Goal: Transaction & Acquisition: Book appointment/travel/reservation

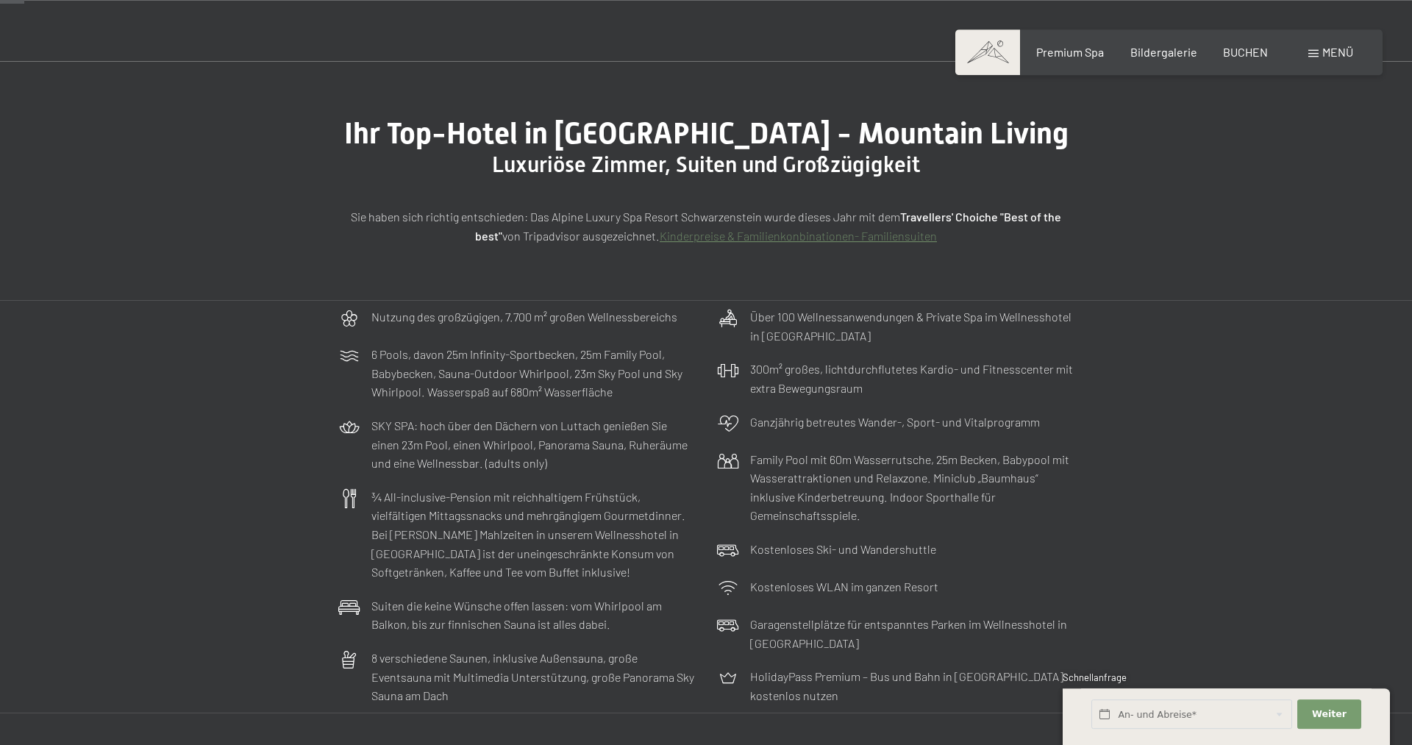
scroll to position [150, 0]
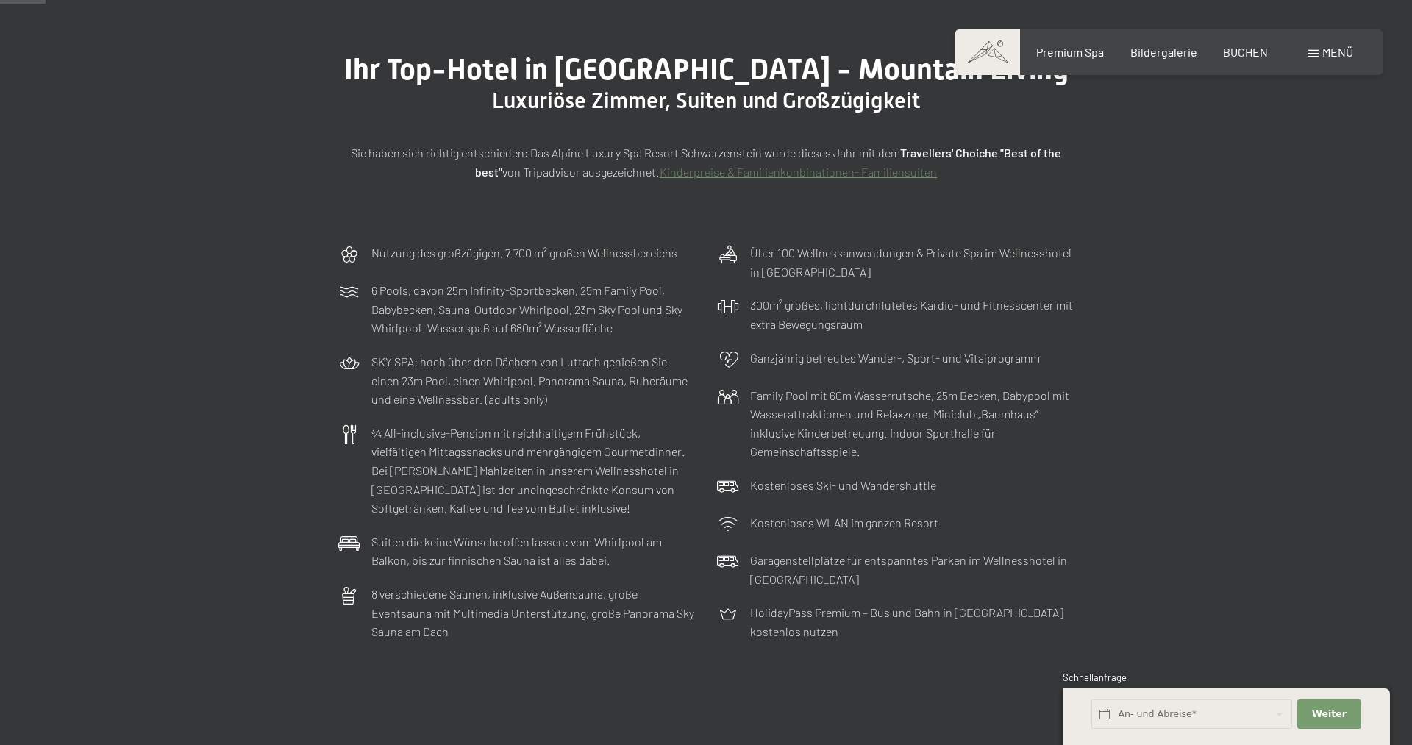
click at [782, 173] on link "Kinderpreise & Familienkonbinationen- Familiensuiten" at bounding box center [798, 172] width 277 height 14
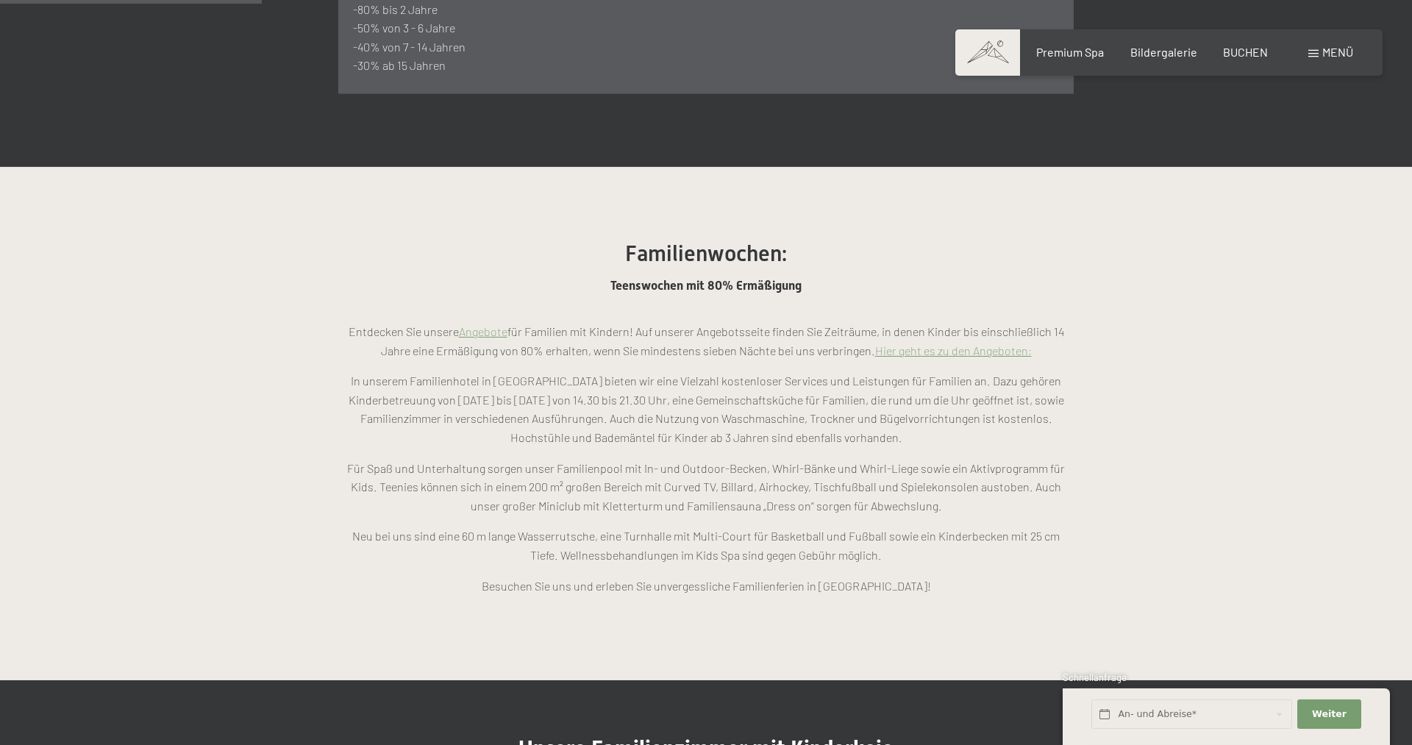
scroll to position [1163, 0]
click at [973, 343] on link "Hier geht es zu den Angeboten:" at bounding box center [953, 350] width 157 height 14
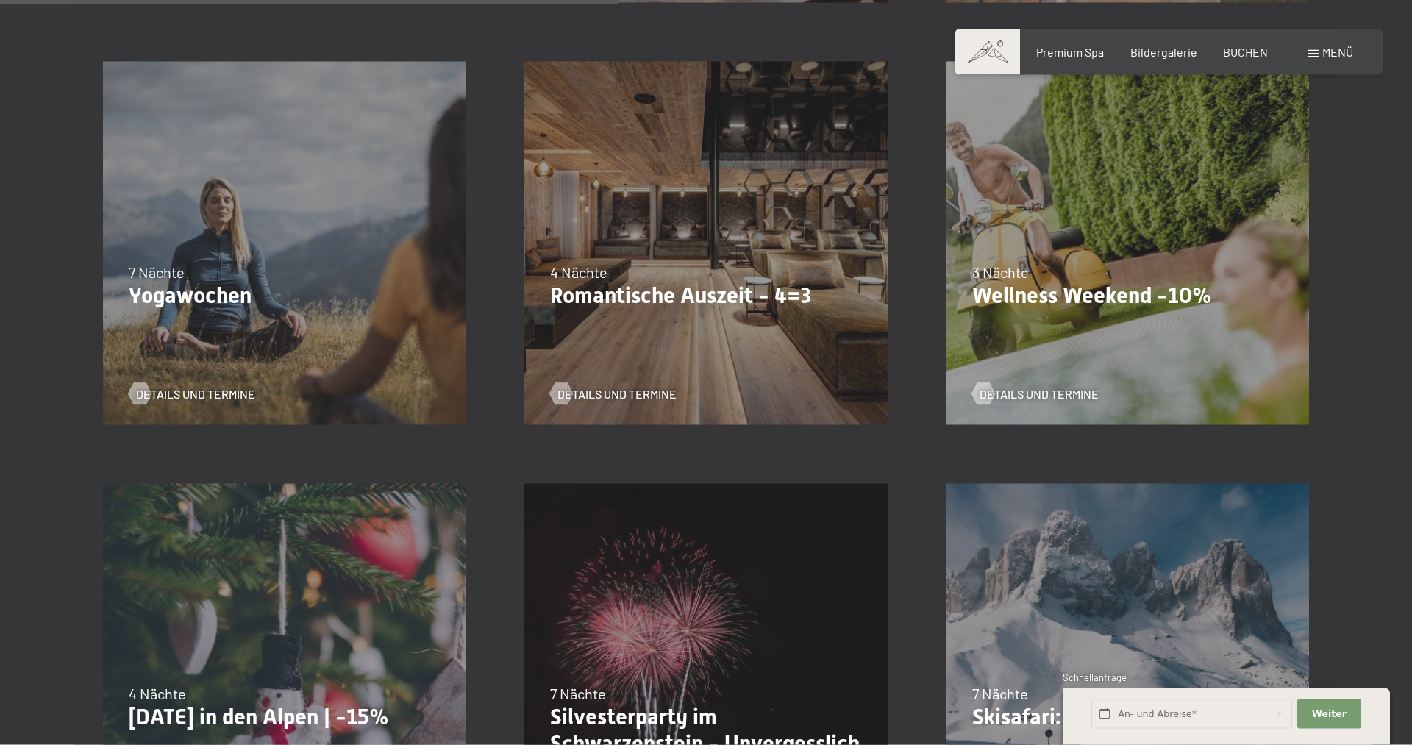
scroll to position [1238, 0]
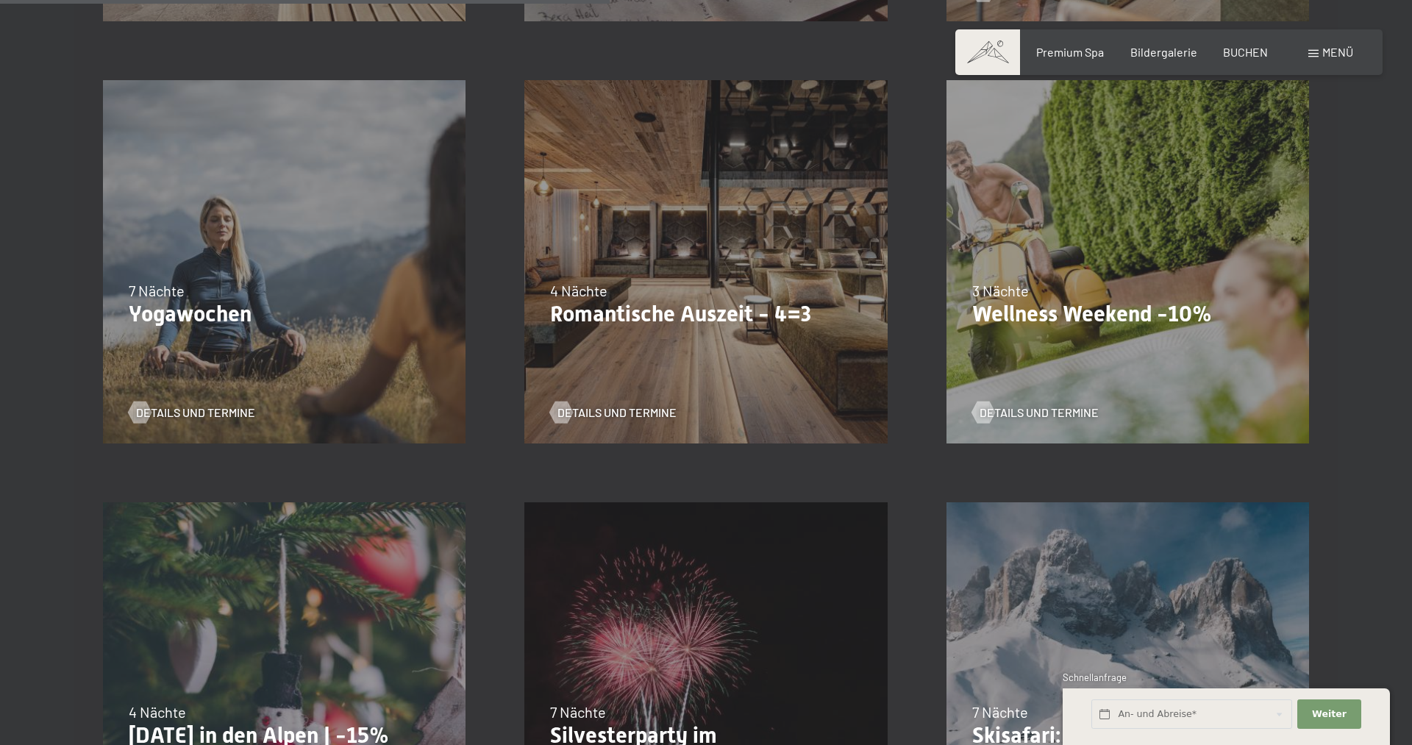
click at [1033, 320] on p "Wellness Weekend -10%" at bounding box center [1127, 314] width 311 height 26
click at [1062, 292] on div "3 Nächte" at bounding box center [1127, 290] width 311 height 21
click at [1073, 407] on span "Details und Termine" at bounding box center [1053, 413] width 119 height 16
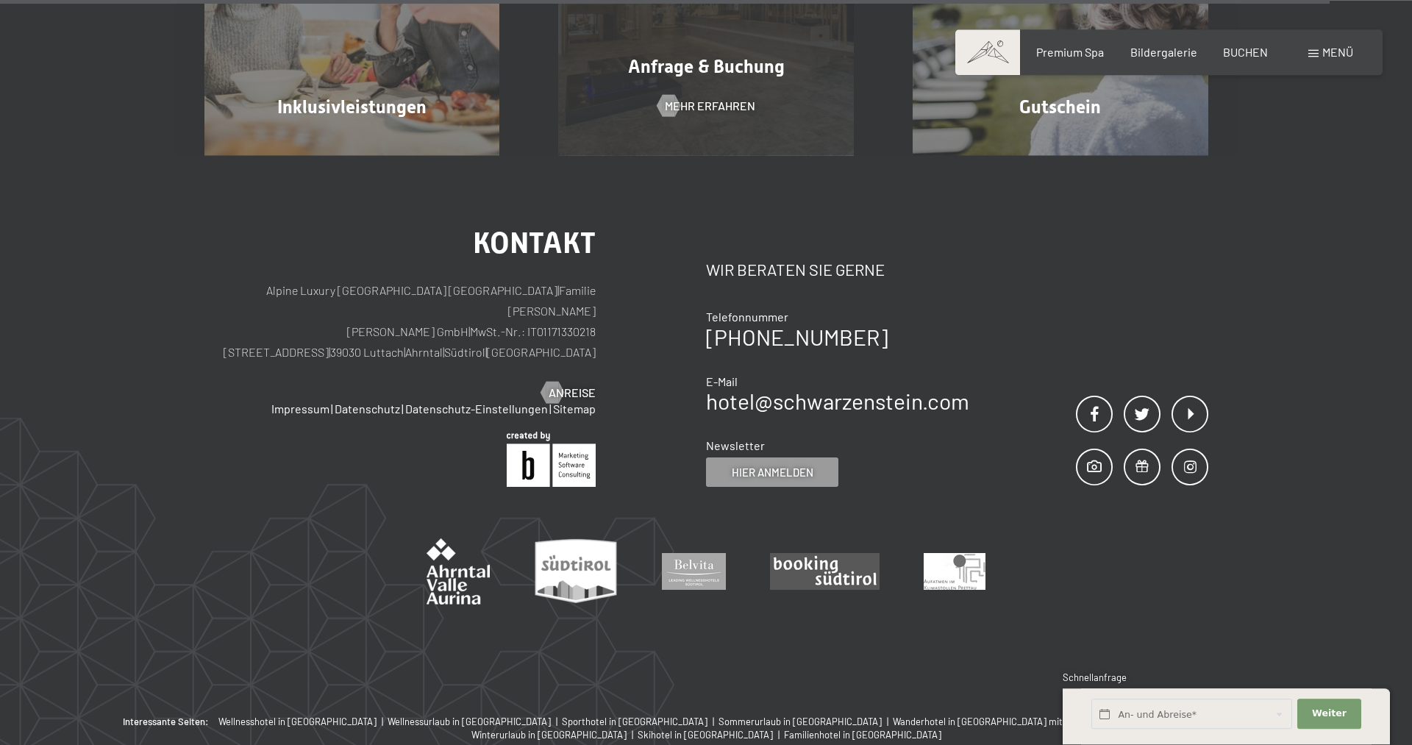
scroll to position [1575, 0]
